Goal: Information Seeking & Learning: Stay updated

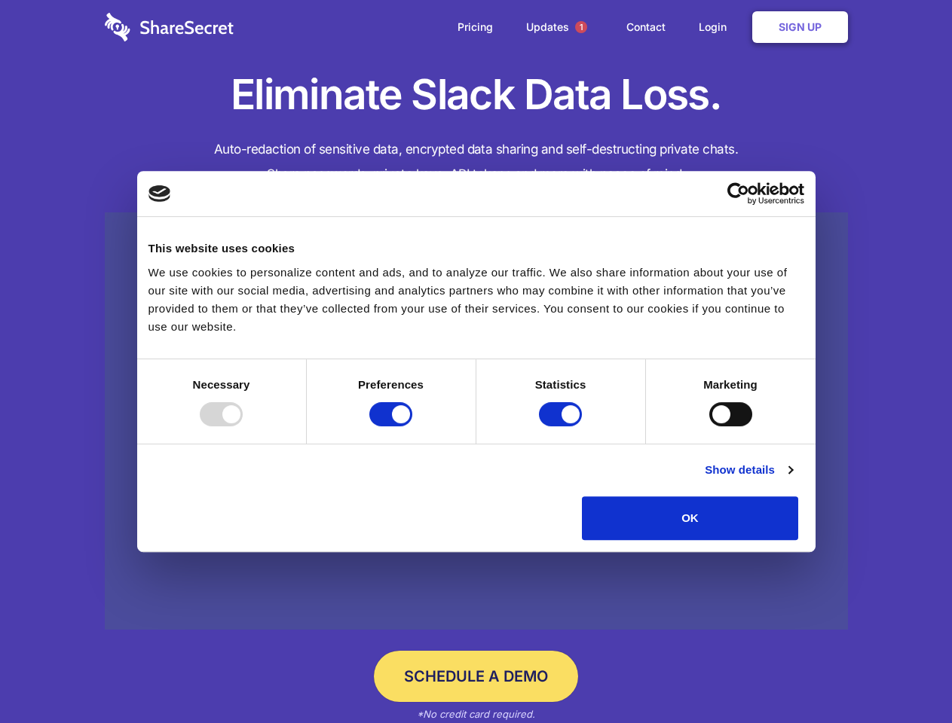
click at [243, 427] on div at bounding box center [221, 414] width 43 height 24
click at [412, 427] on input "Preferences" at bounding box center [390, 414] width 43 height 24
checkbox input "false"
click at [562, 427] on input "Statistics" at bounding box center [560, 414] width 43 height 24
checkbox input "false"
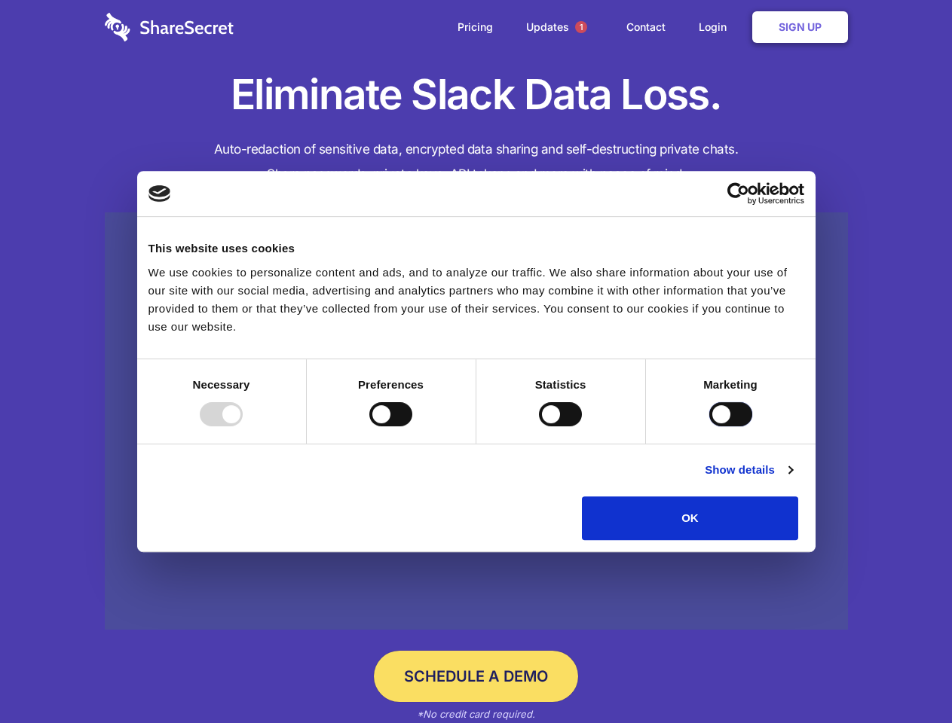
click at [709, 427] on input "Marketing" at bounding box center [730, 414] width 43 height 24
checkbox input "true"
click at [792, 479] on link "Show details" at bounding box center [748, 470] width 87 height 18
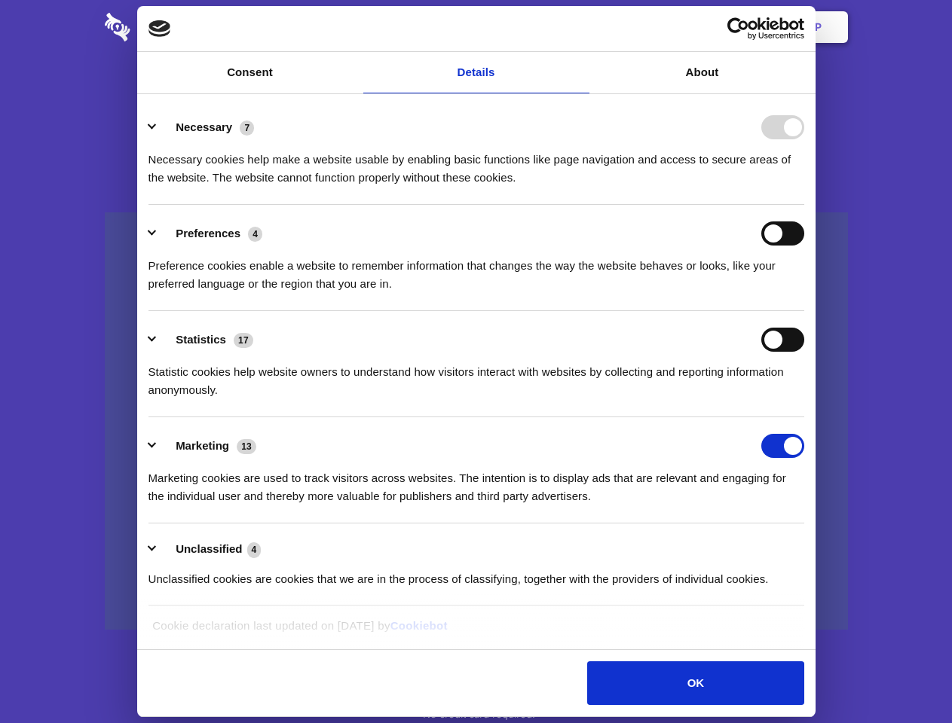
click at [804, 205] on li "Necessary 7 Necessary cookies help make a website usable by enabling basic func…" at bounding box center [476, 152] width 656 height 106
click at [580, 27] on span "1" at bounding box center [581, 27] width 12 height 12
